Goal: Information Seeking & Learning: Check status

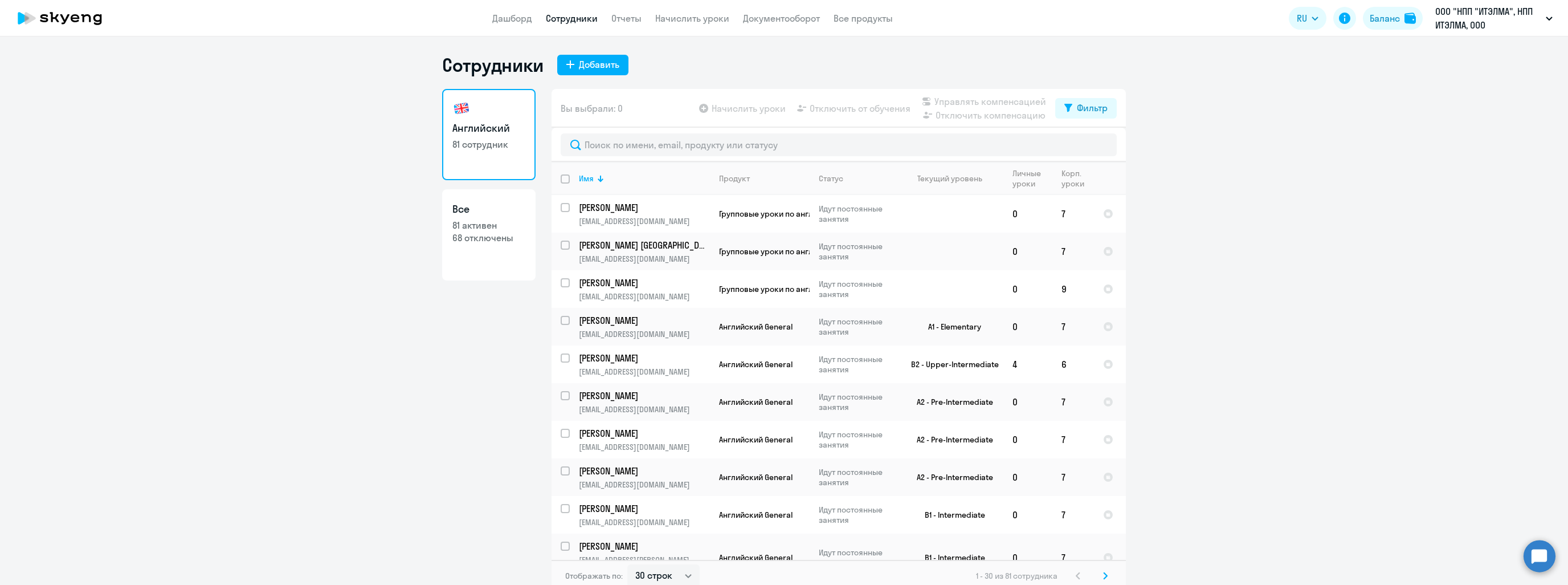
select select "30"
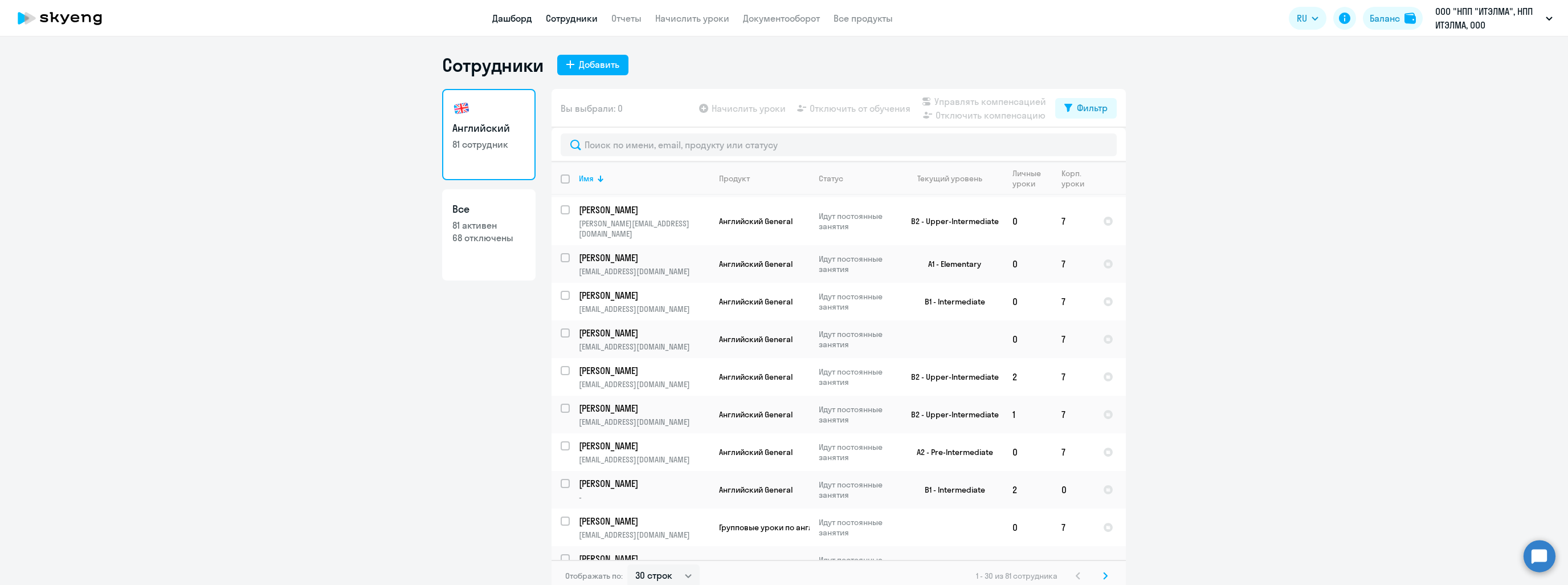
click at [504, 23] on link "Дашборд" at bounding box center [512, 18] width 40 height 11
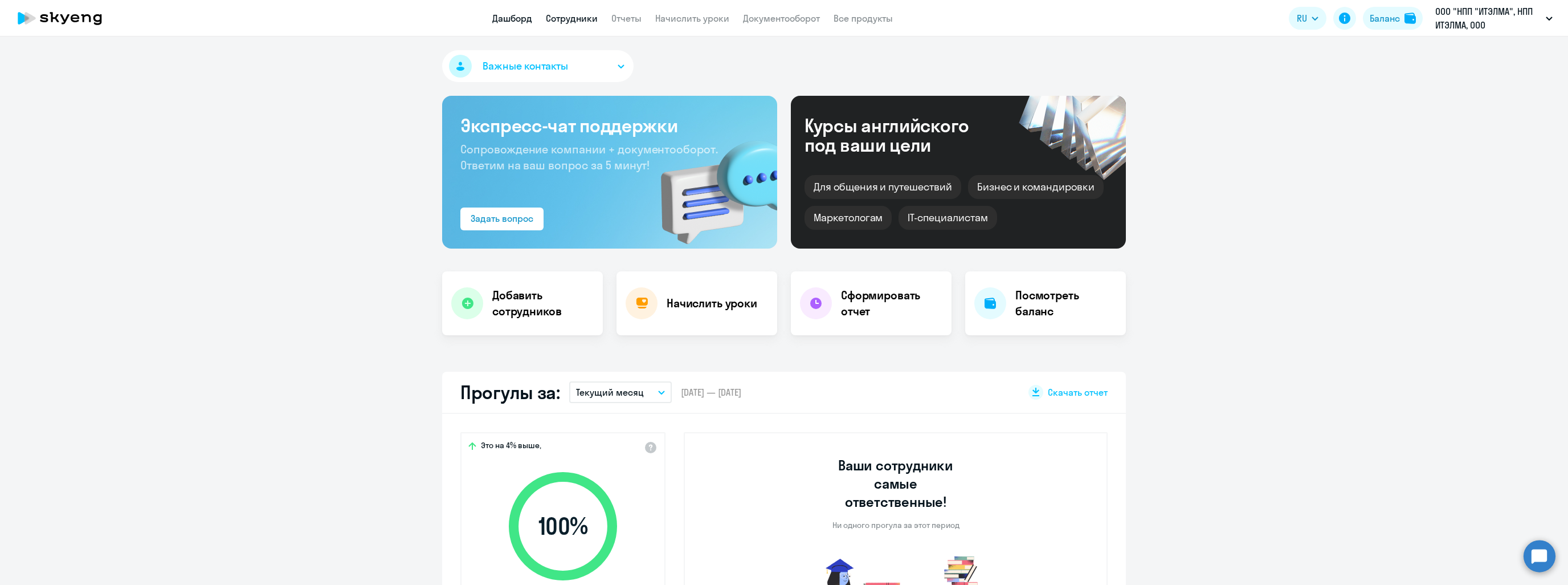
click at [569, 14] on link "Сотрудники" at bounding box center [571, 18] width 52 height 11
select select "30"
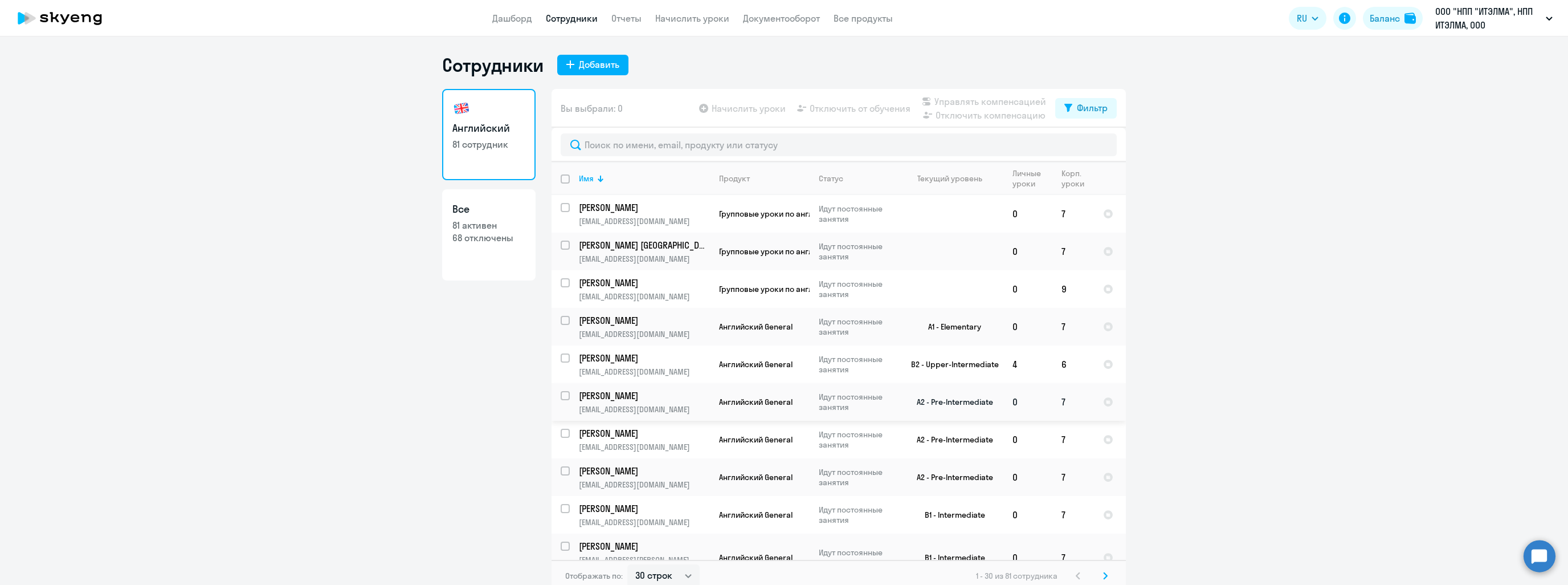
click at [645, 391] on p "[PERSON_NAME]" at bounding box center [643, 395] width 129 height 12
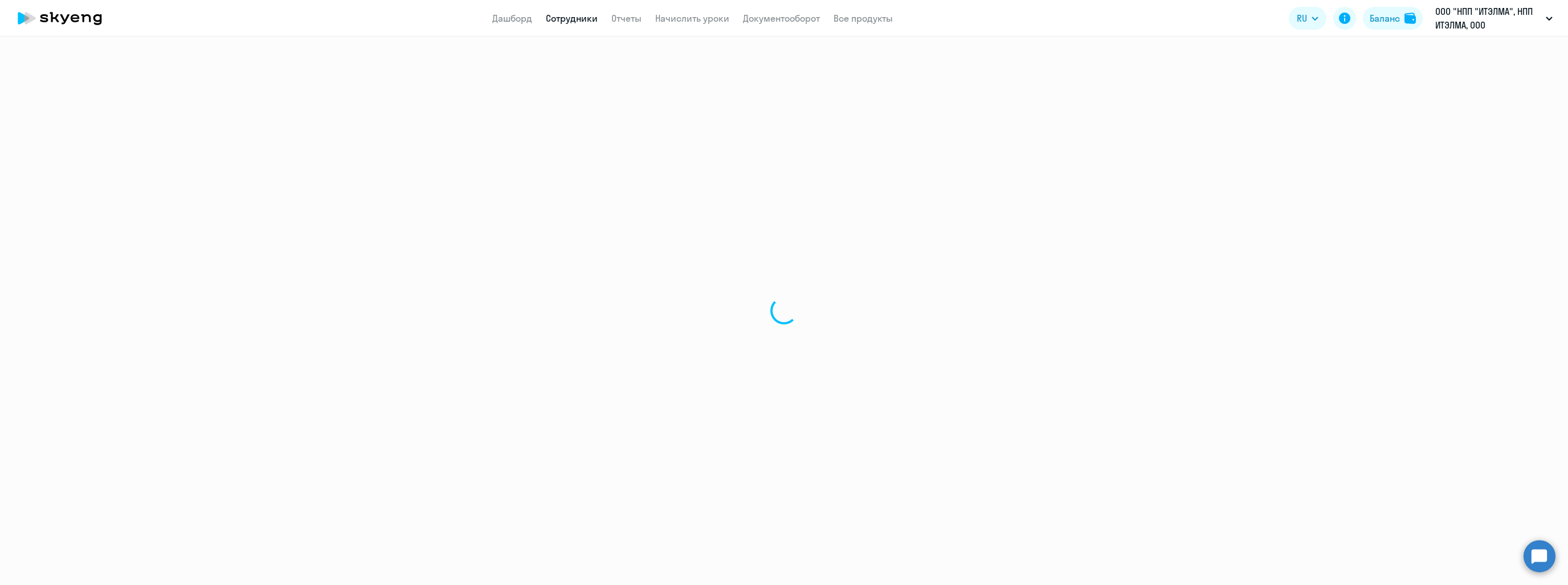
select select "english"
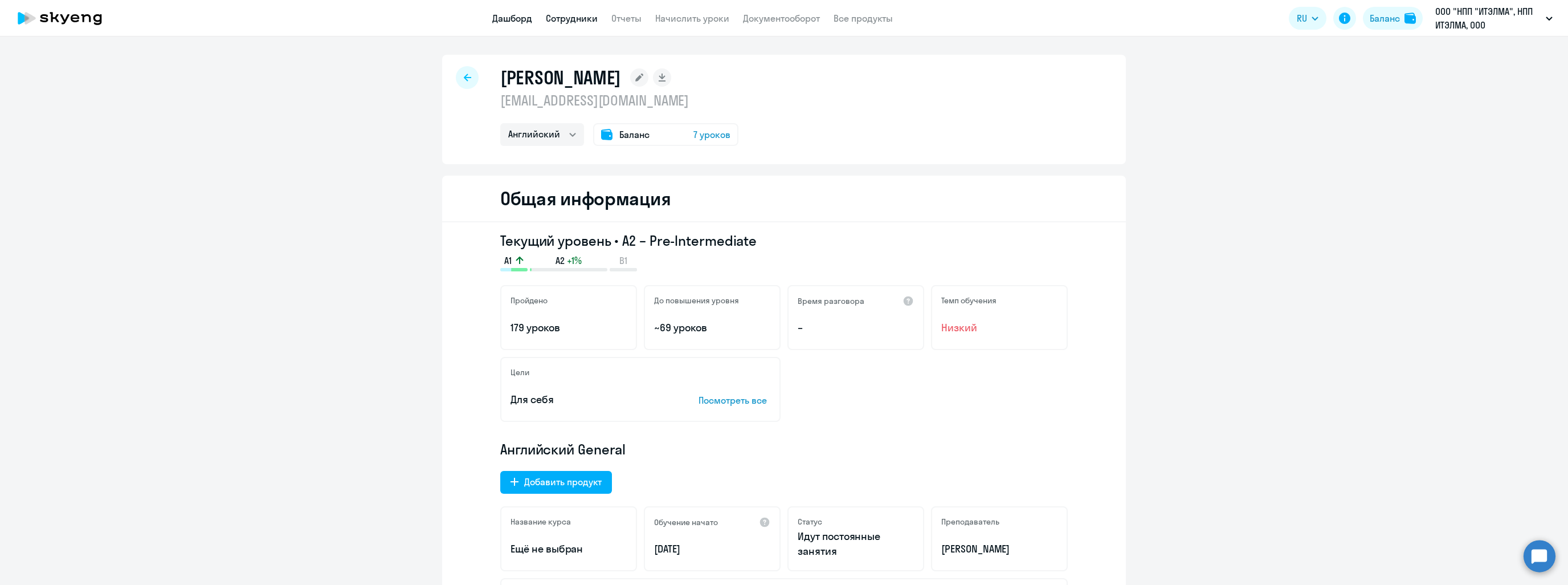
click at [517, 15] on link "Дашборд" at bounding box center [512, 18] width 40 height 11
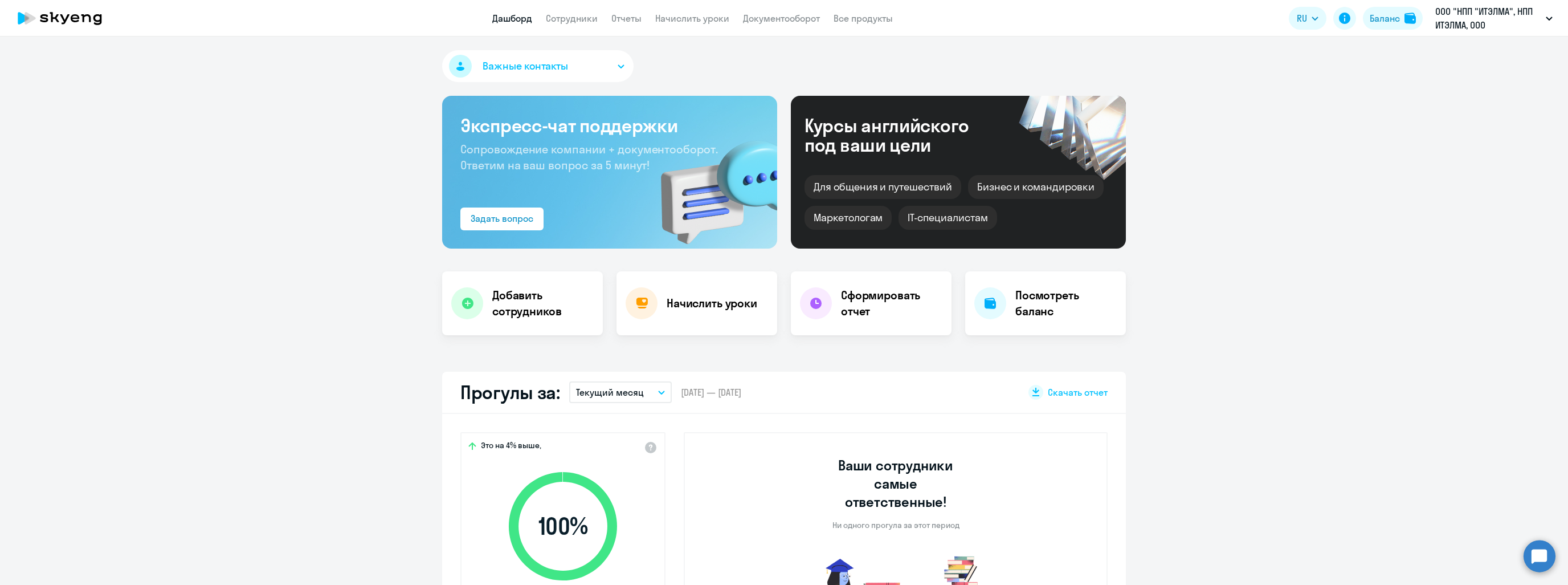
click at [581, 21] on link "Сотрудники" at bounding box center [571, 18] width 52 height 11
select select "30"
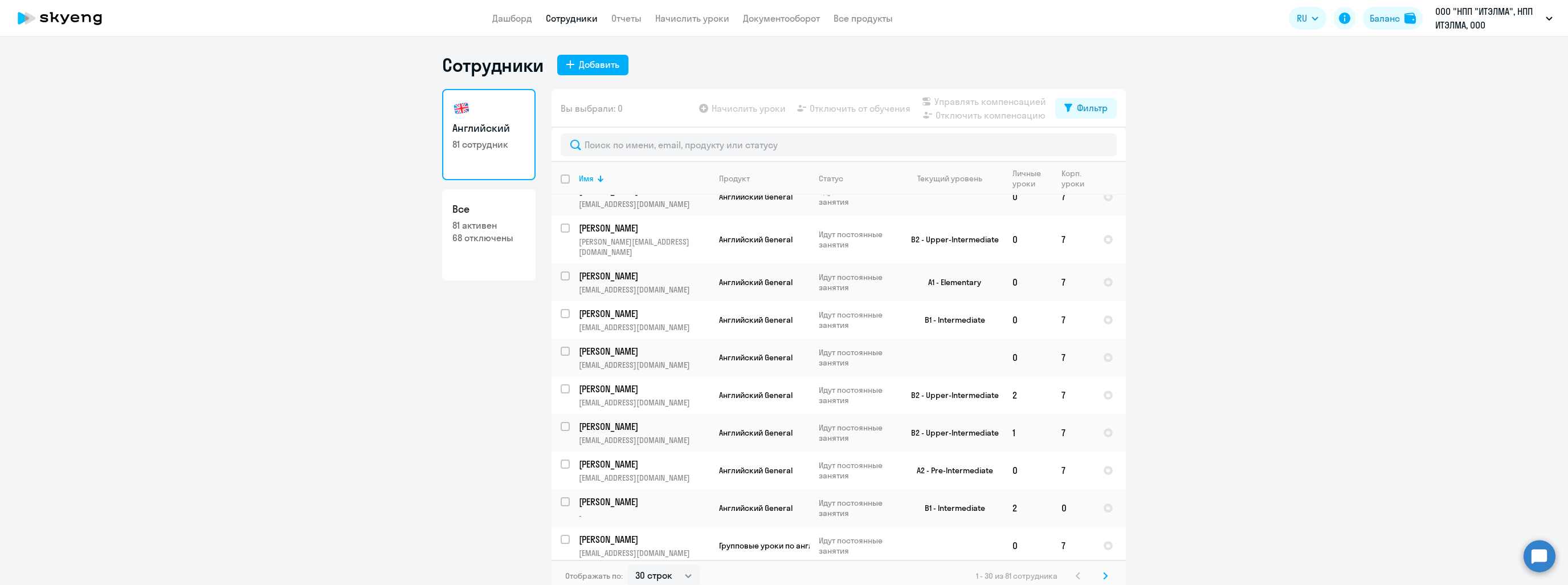
scroll to position [771, 0]
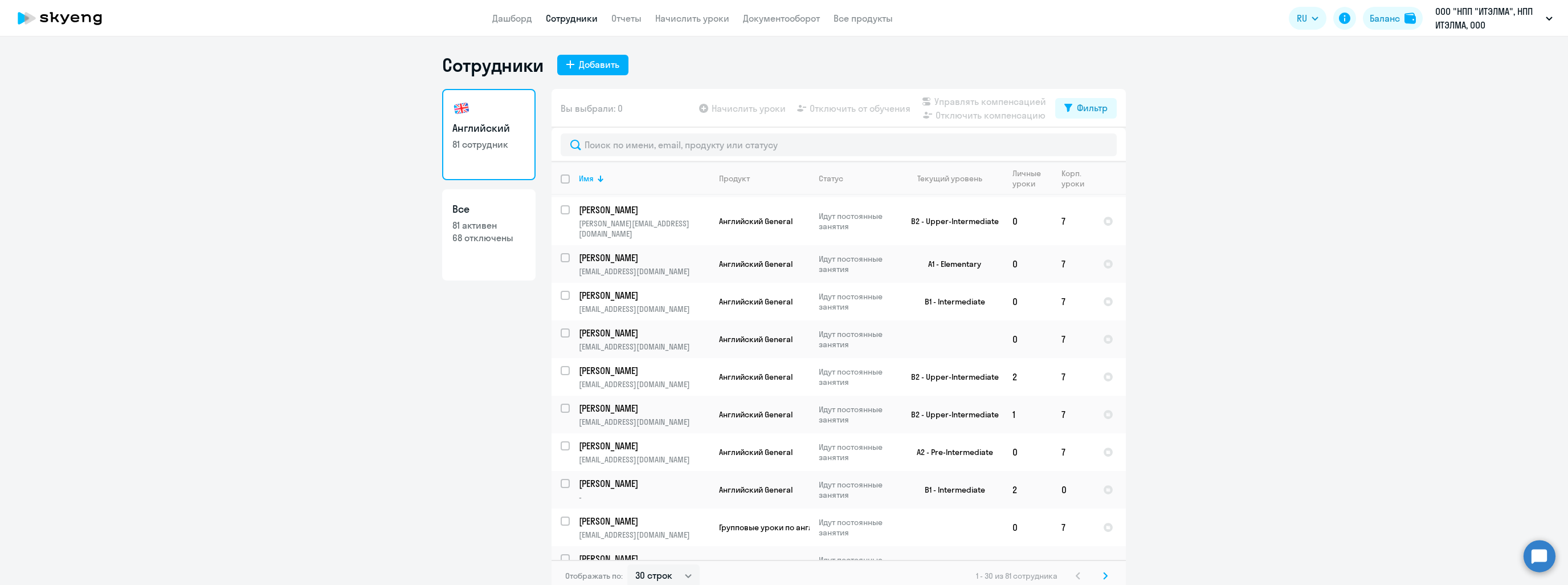
click at [1104, 572] on svg-icon at bounding box center [1105, 576] width 14 height 14
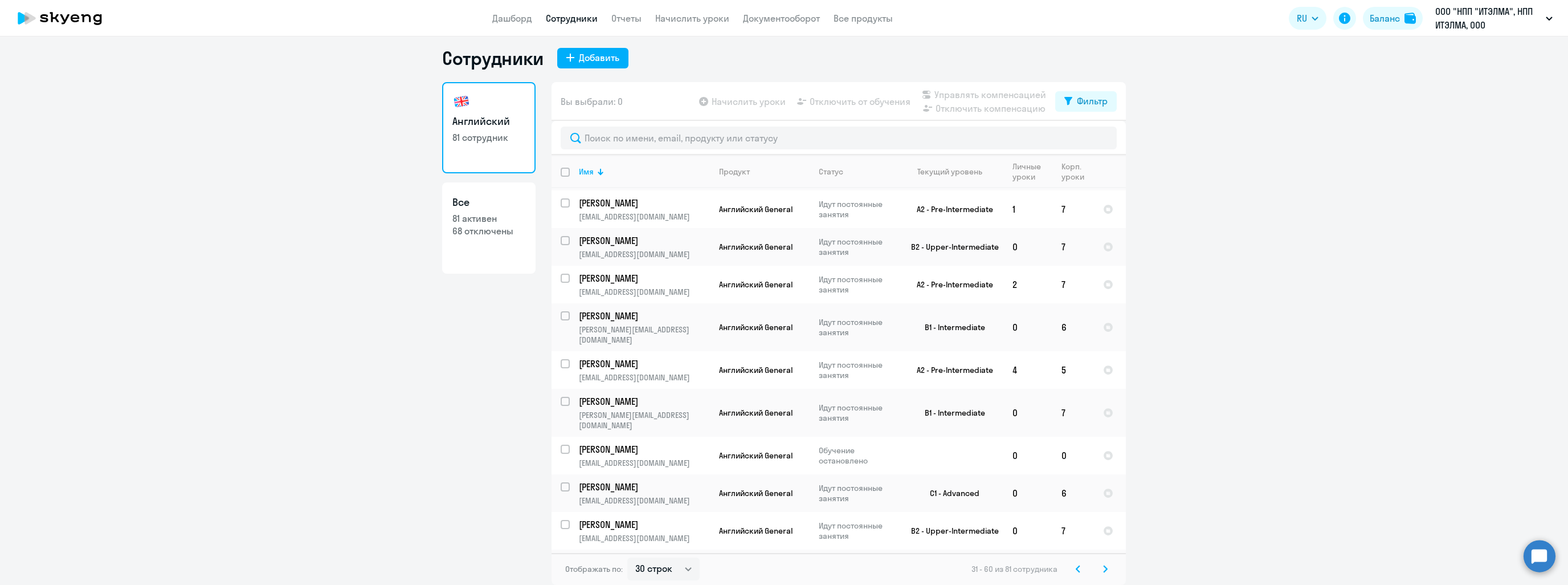
click at [1109, 574] on div "Отображать по: 30 строк 50 строк 100 строк 31 - 60 из 81 сотрудника" at bounding box center [838, 569] width 574 height 32
click at [1103, 567] on icon at bounding box center [1105, 569] width 5 height 8
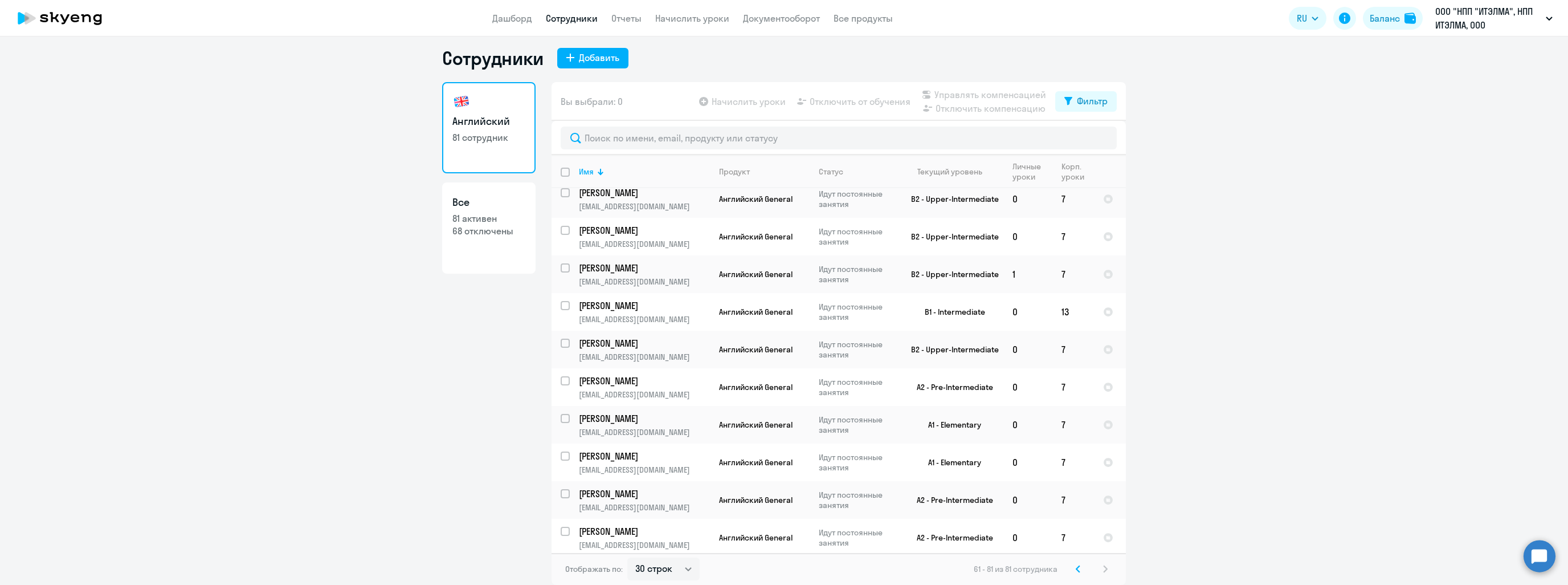
scroll to position [202, 0]
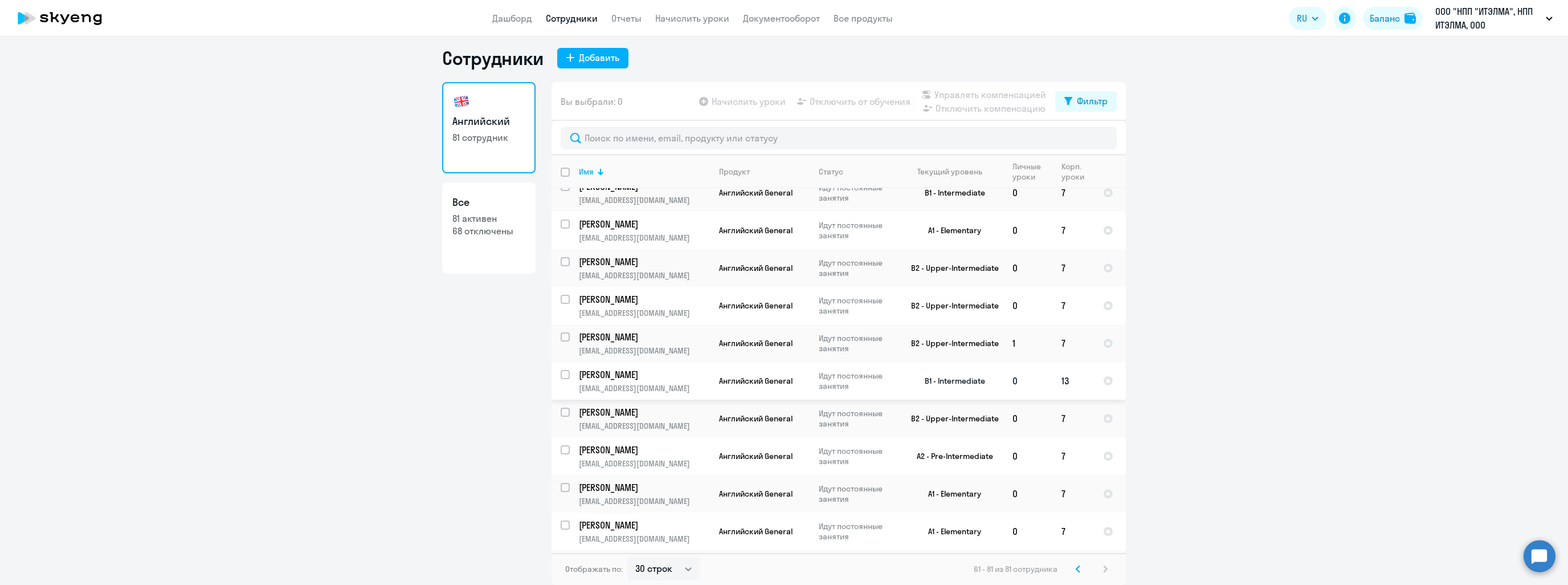
click at [684, 372] on p "[PERSON_NAME]" at bounding box center [643, 374] width 129 height 12
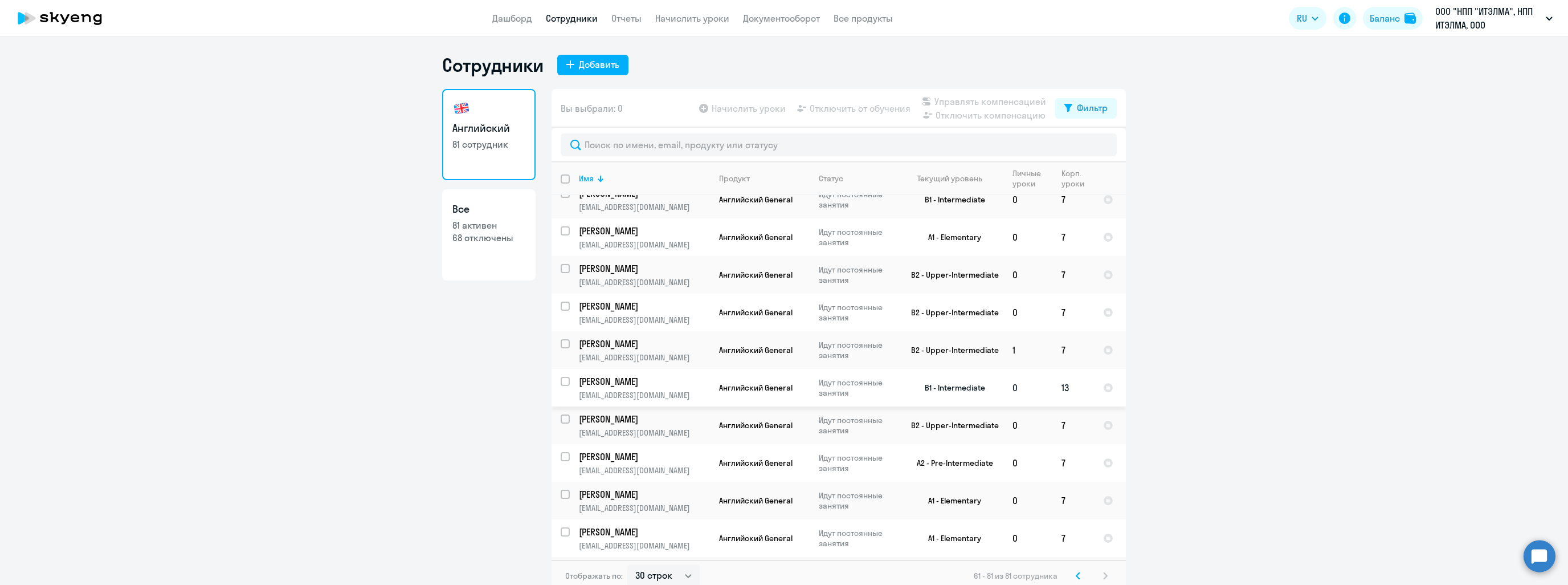
select select "english"
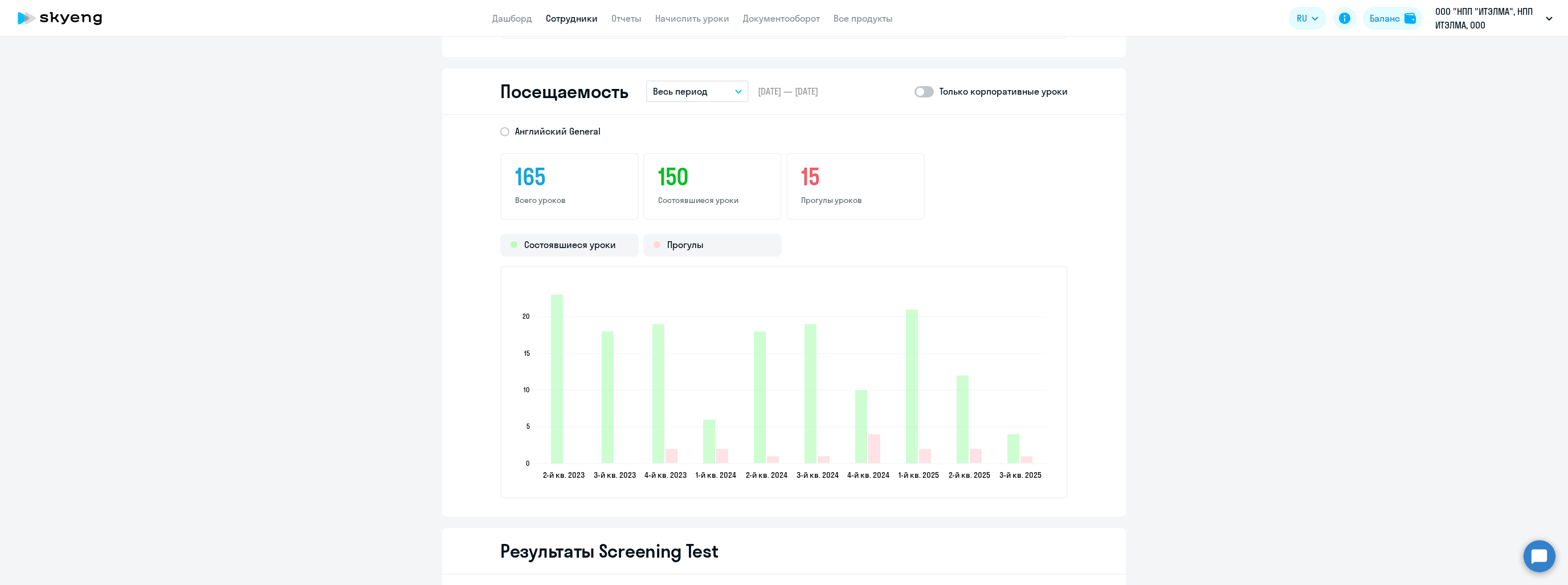
scroll to position [1426, 0]
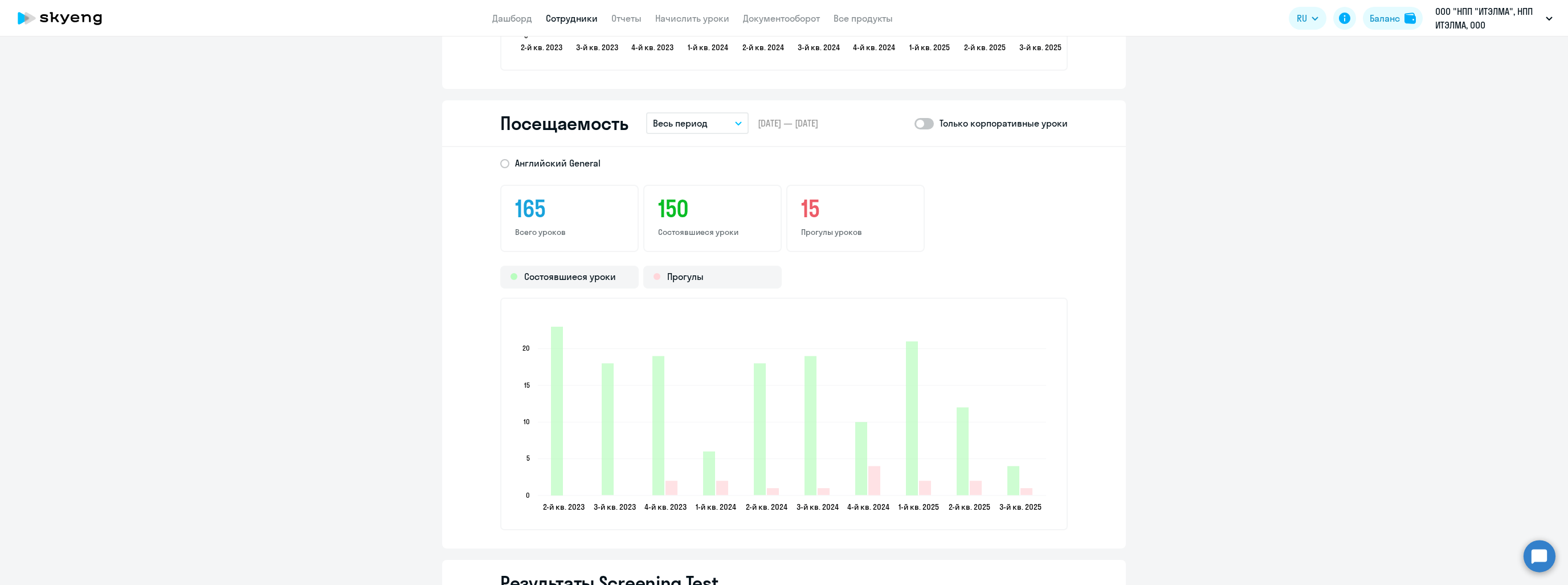
click at [711, 126] on button "Весь период" at bounding box center [697, 122] width 103 height 21
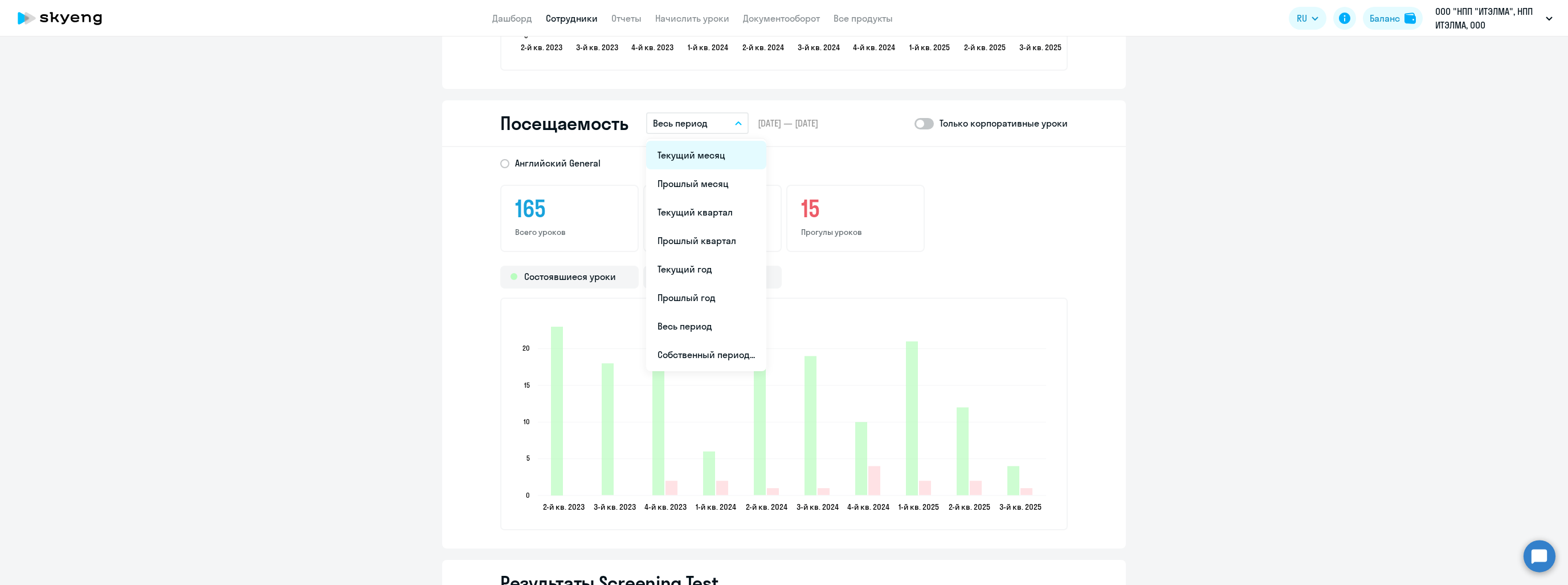
click at [695, 152] on li "Текущий месяц" at bounding box center [706, 155] width 120 height 29
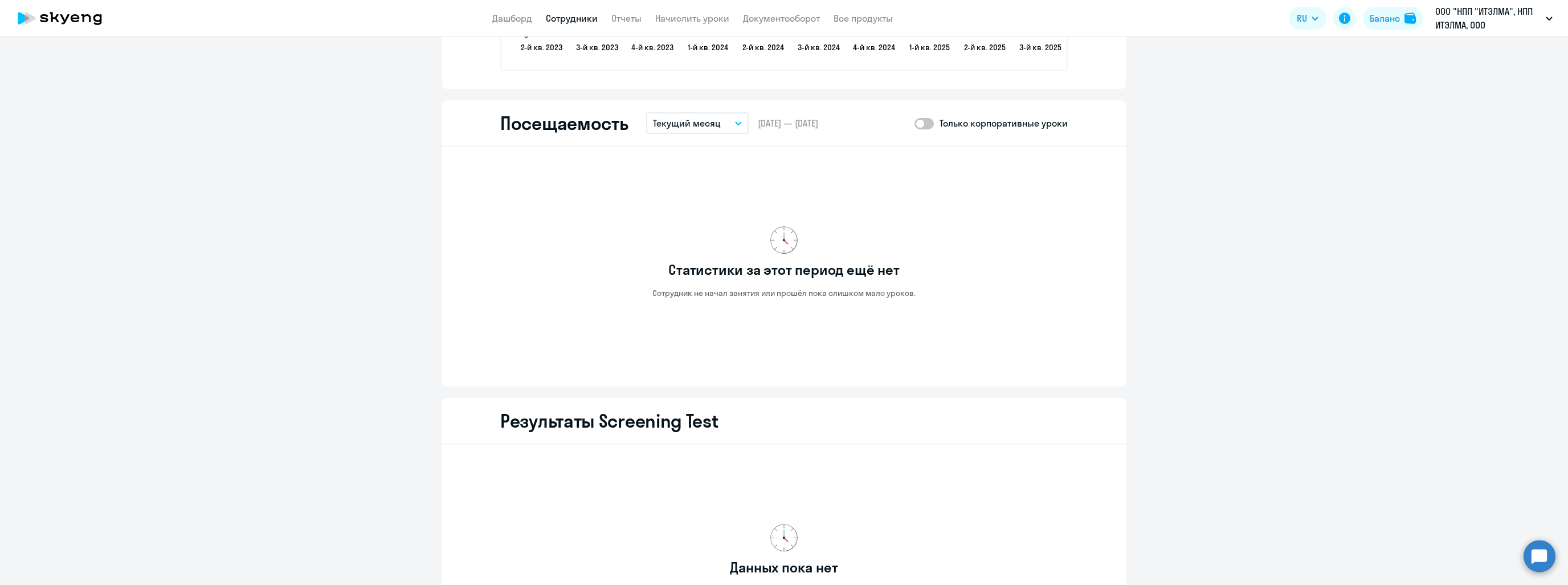
click at [708, 124] on p "Текущий месяц" at bounding box center [686, 123] width 68 height 14
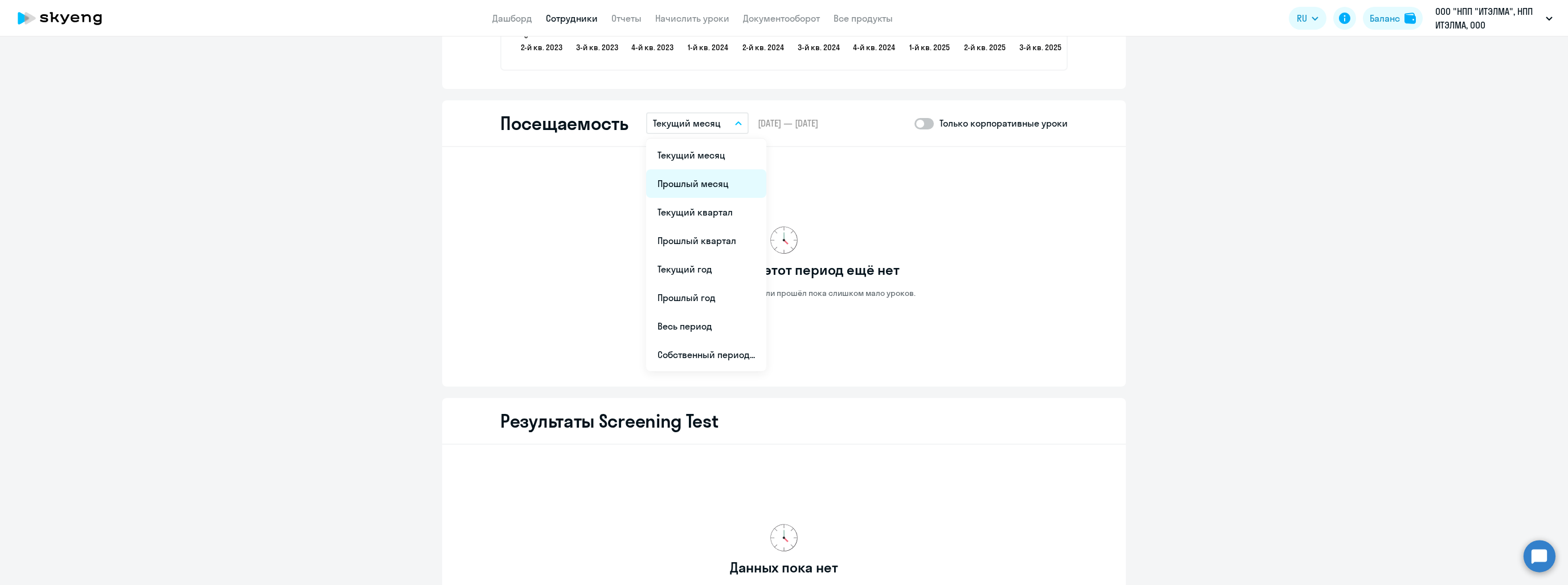
click at [711, 174] on li "Прошлый месяц" at bounding box center [706, 183] width 120 height 29
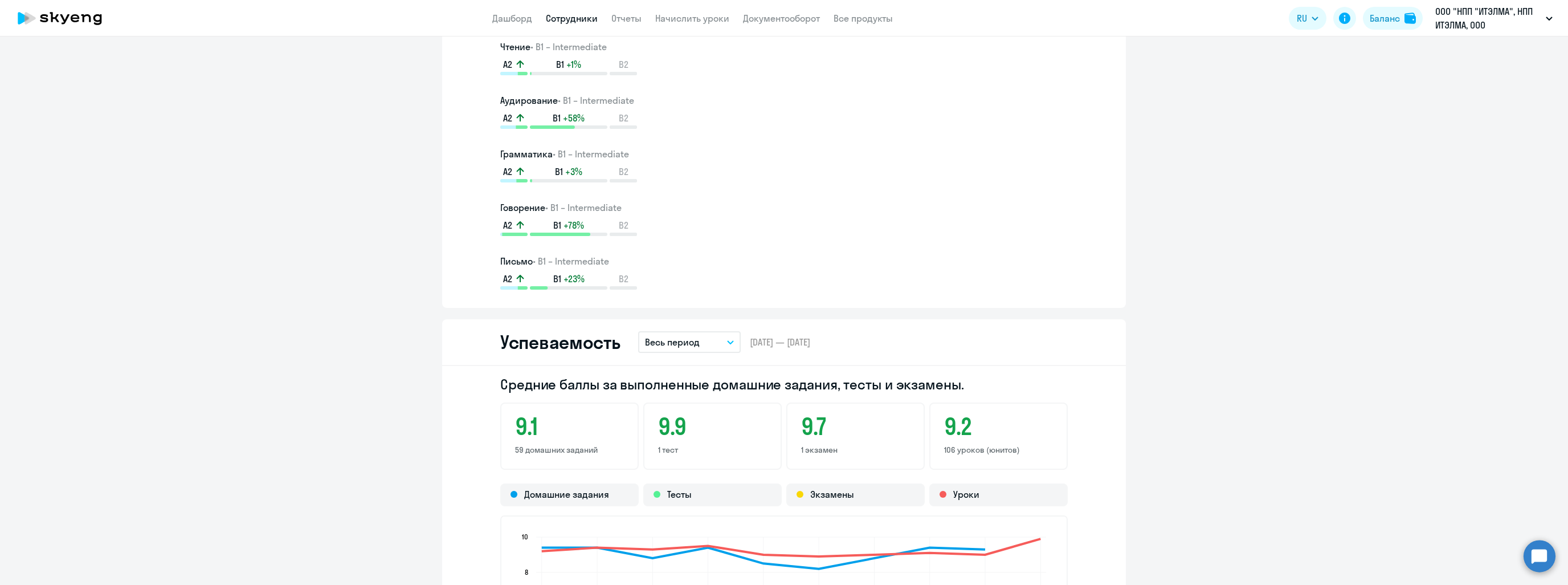
scroll to position [741, 0]
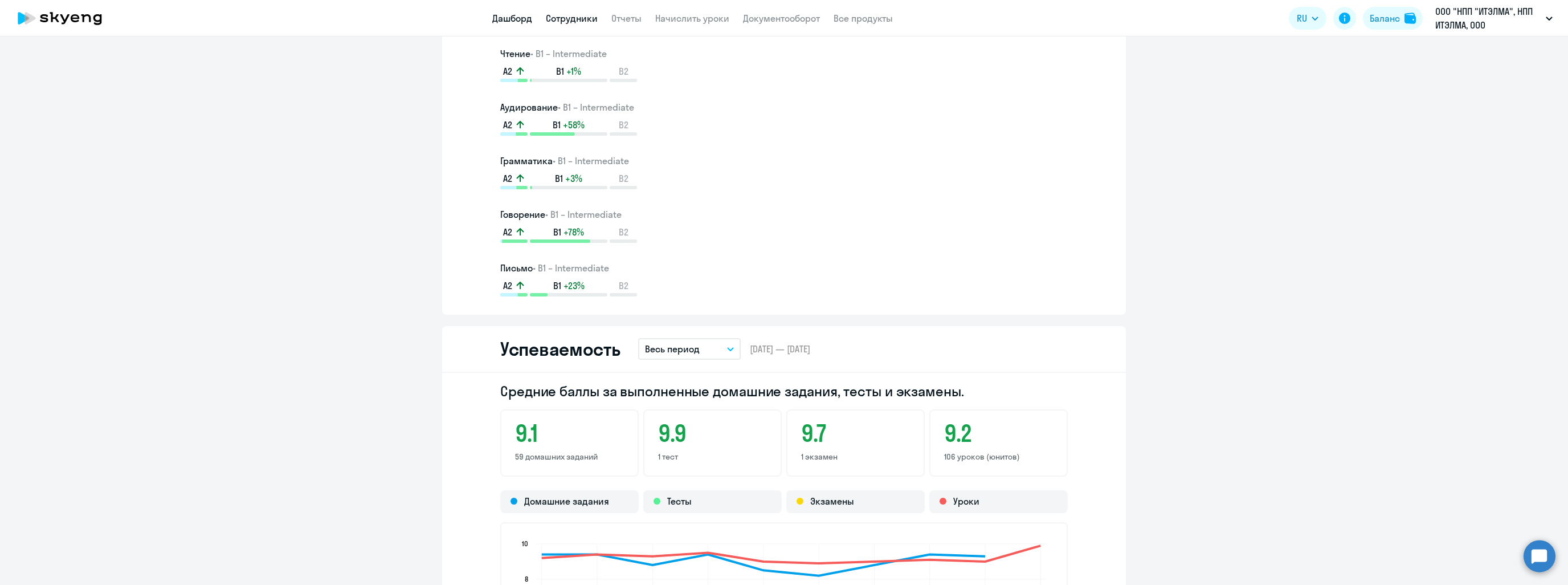
click at [522, 17] on link "Дашборд" at bounding box center [512, 18] width 40 height 11
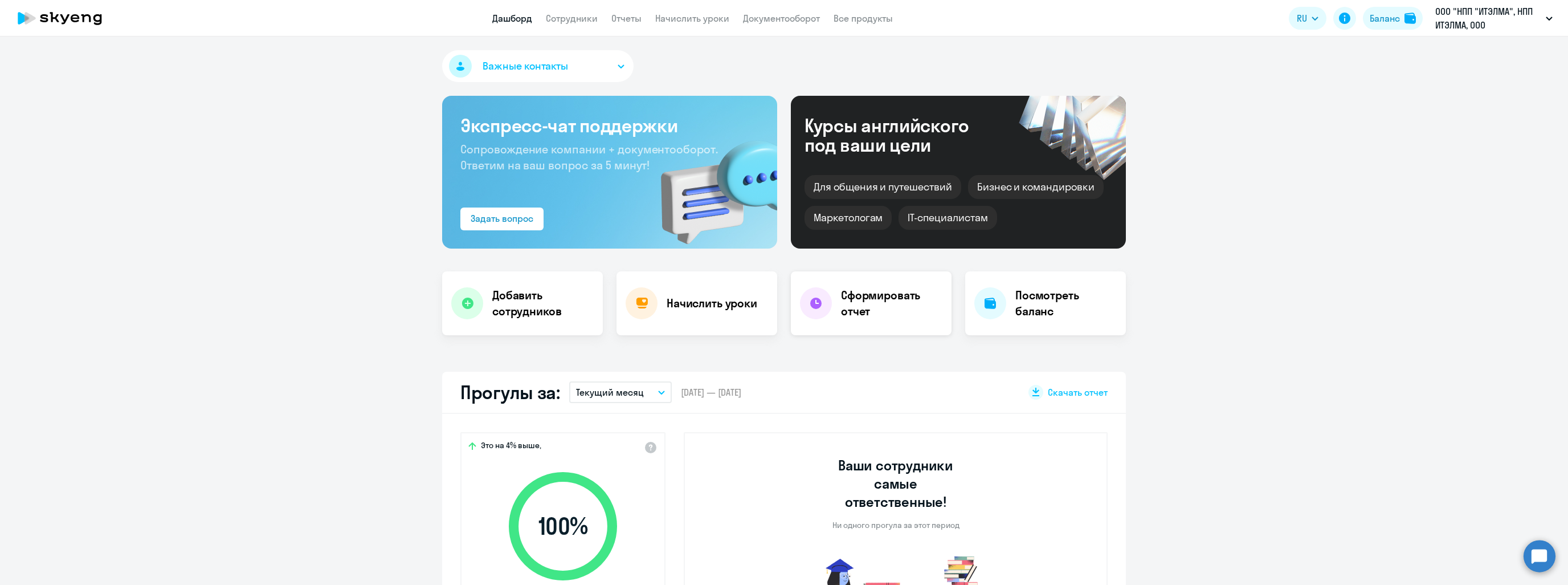
select select "30"
